Goal: Find specific fact

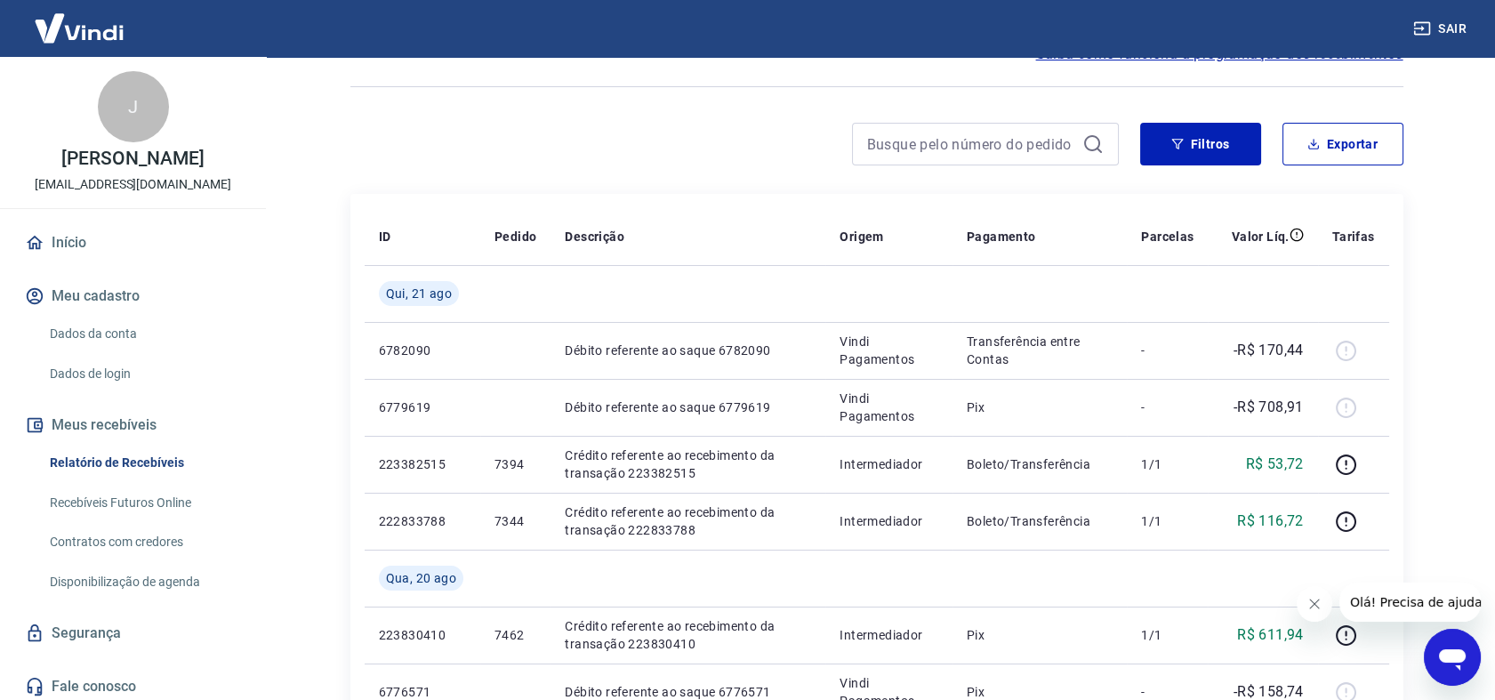
click at [612, 149] on div at bounding box center [734, 144] width 768 height 43
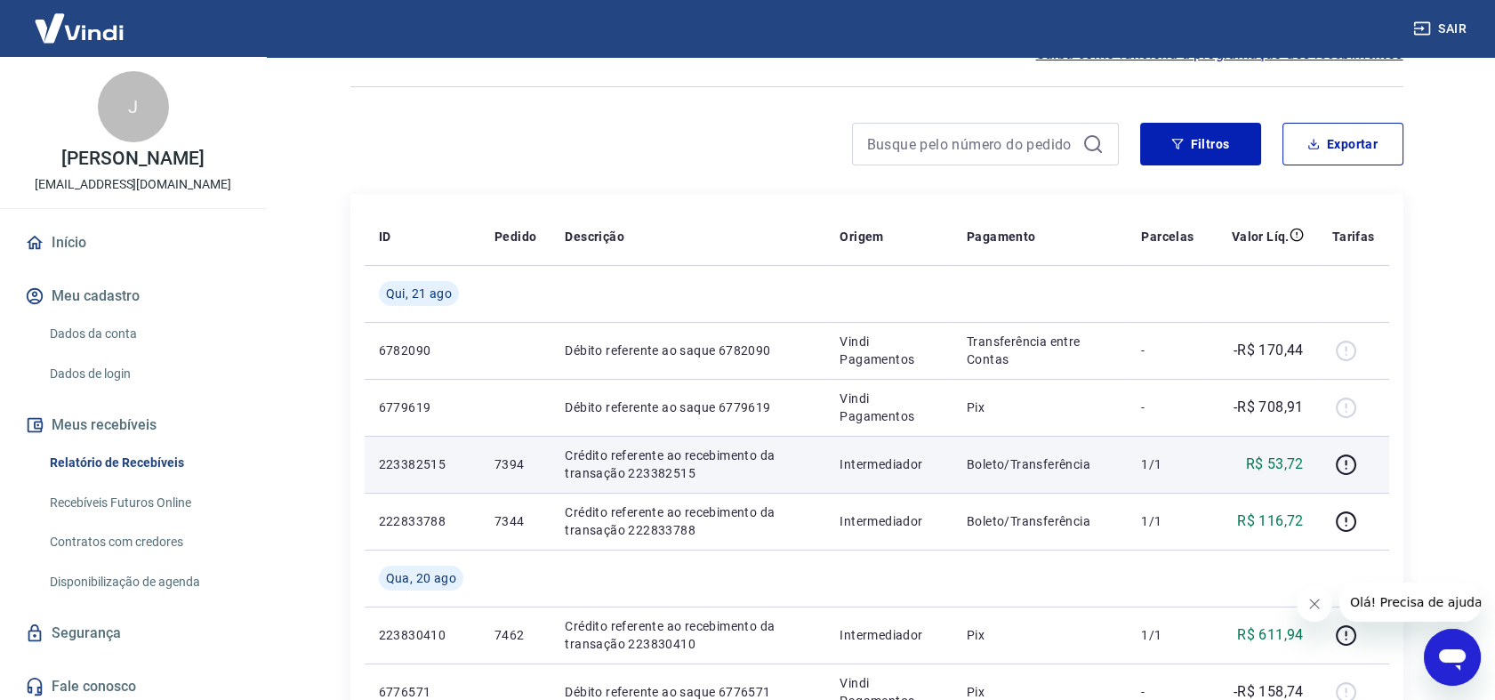
click at [652, 470] on p "Crédito referente ao recebimento da transação 223382515" at bounding box center [688, 464] width 246 height 36
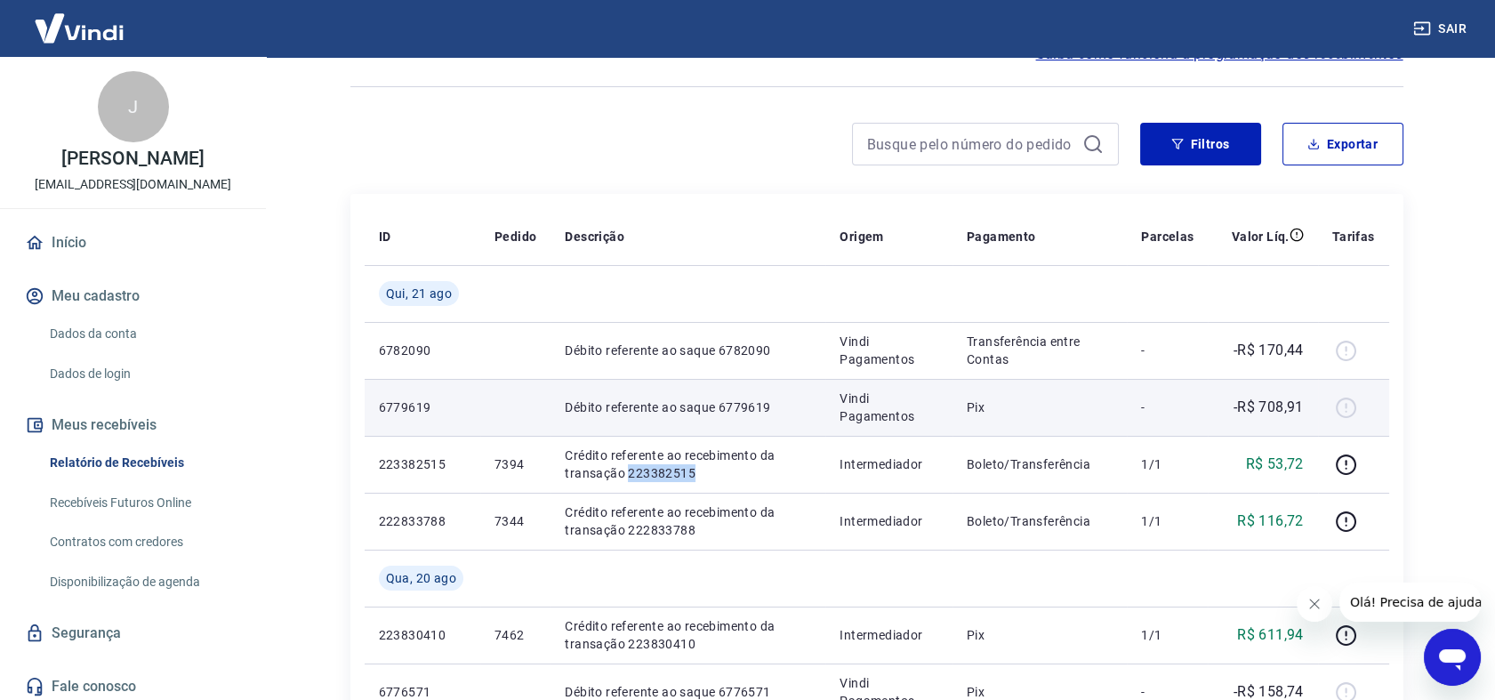
copy p "223382515"
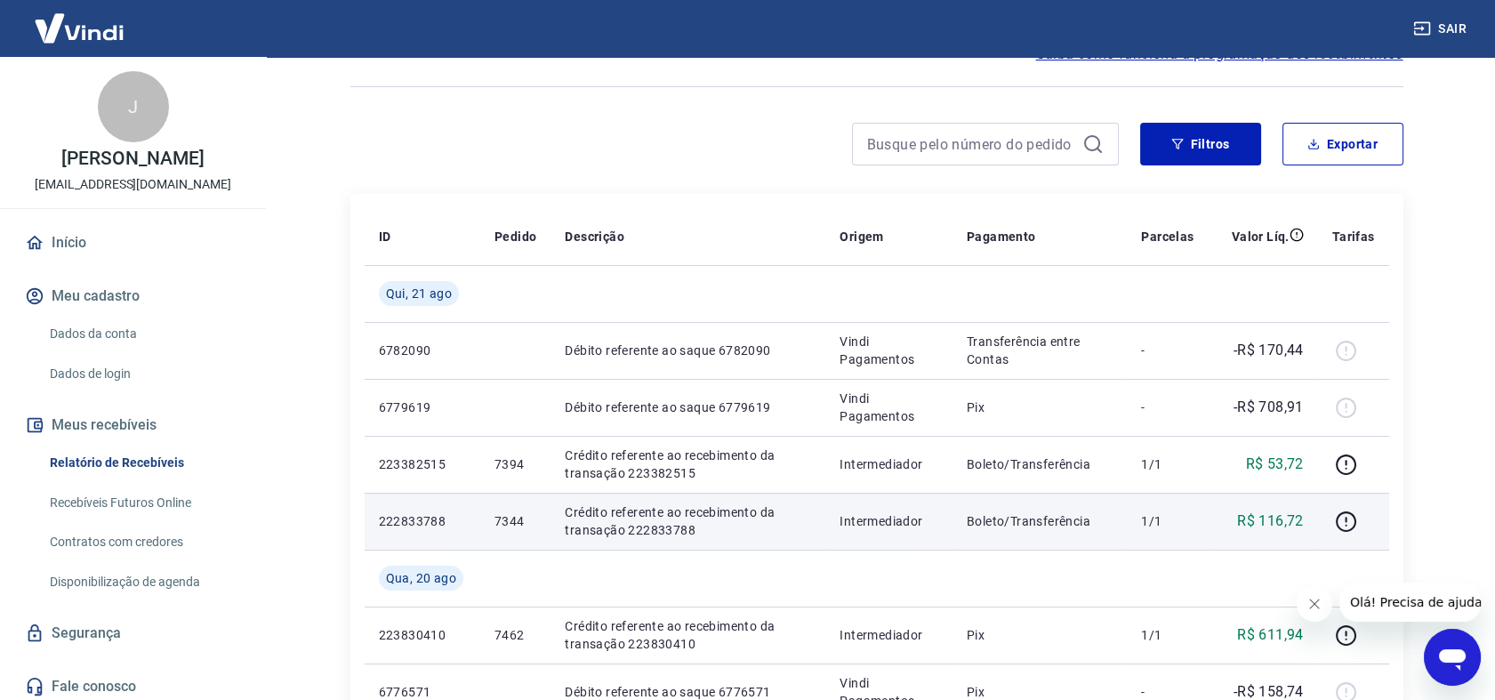
click at [660, 519] on p "Crédito referente ao recebimento da transação 222833788" at bounding box center [688, 521] width 246 height 36
click at [662, 532] on p "Crédito referente ao recebimento da transação 222833788" at bounding box center [688, 521] width 246 height 36
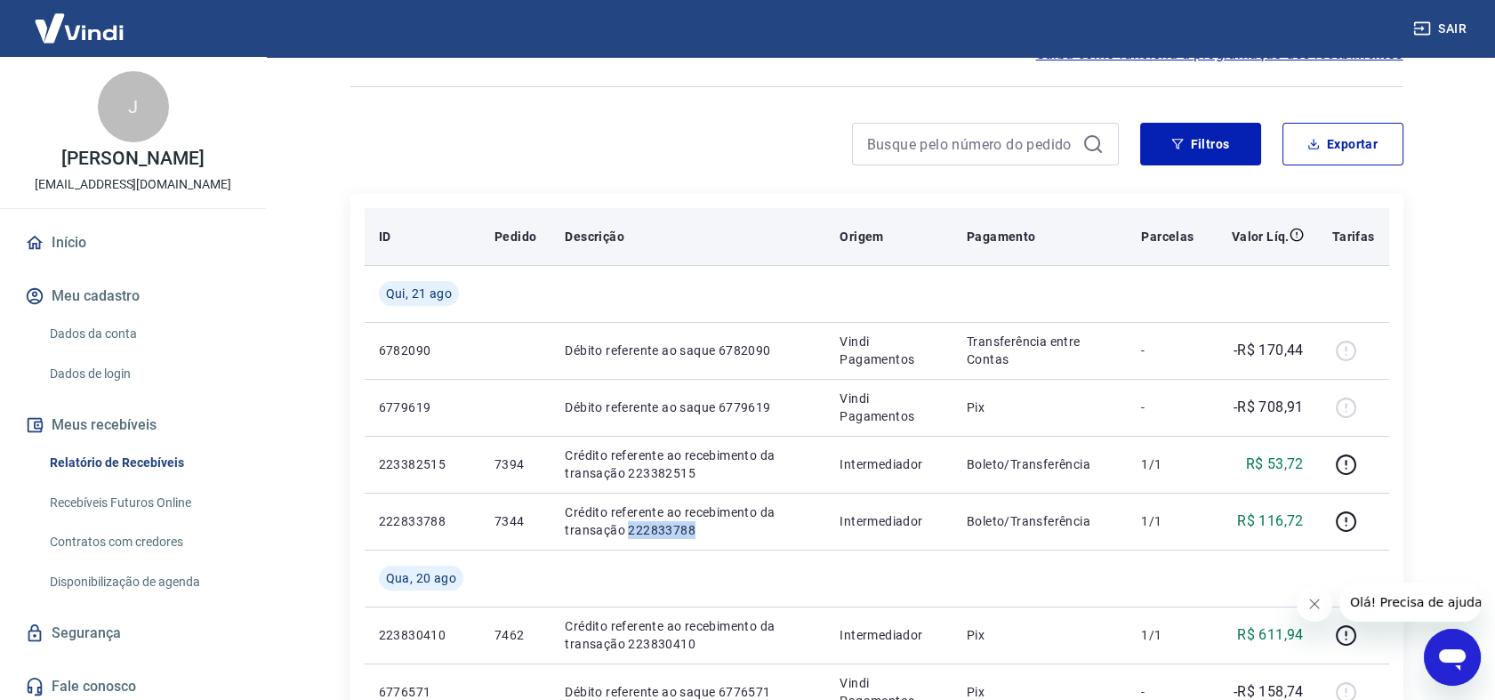
copy p "222833788"
